Goal: Contribute content: Add original content to the website for others to see

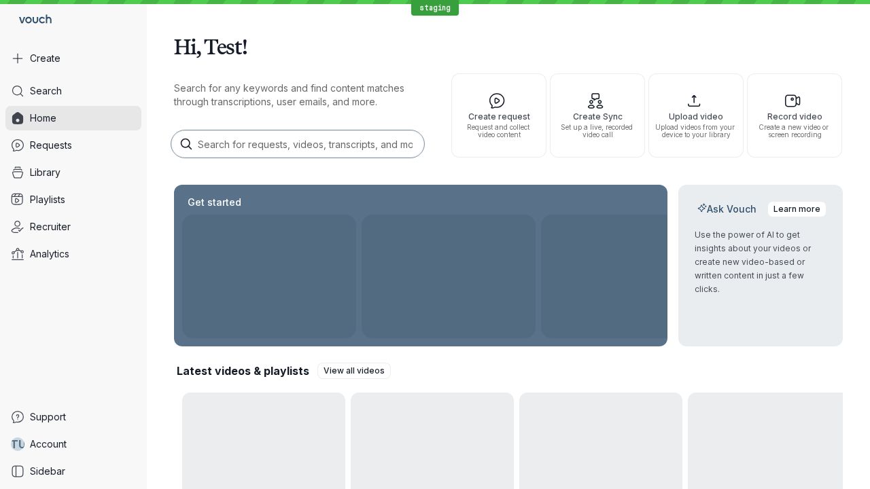
click at [73, 58] on button "Create" at bounding box center [73, 58] width 136 height 24
